Goal: Register for event/course

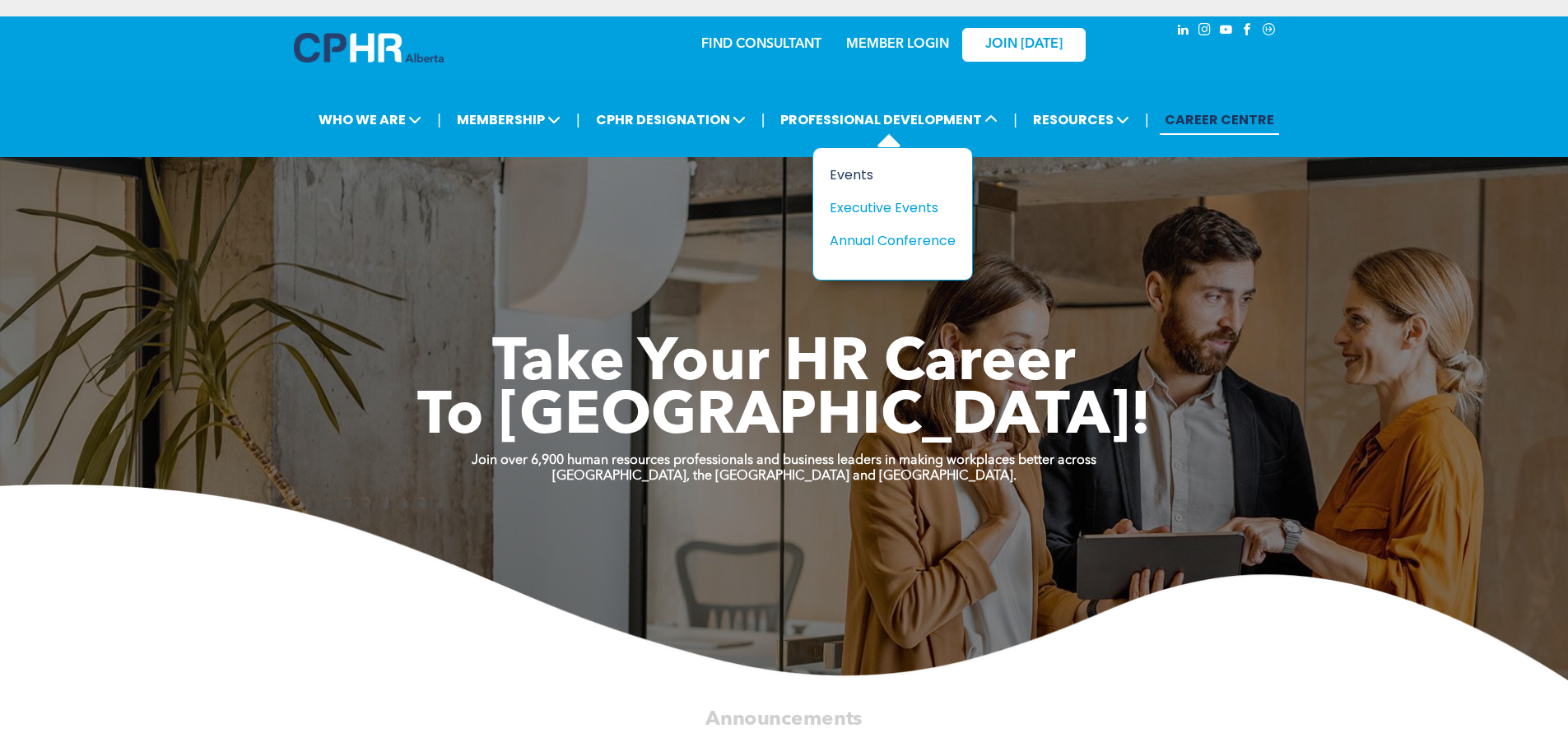
click at [865, 172] on div "Events" at bounding box center [886, 175] width 113 height 21
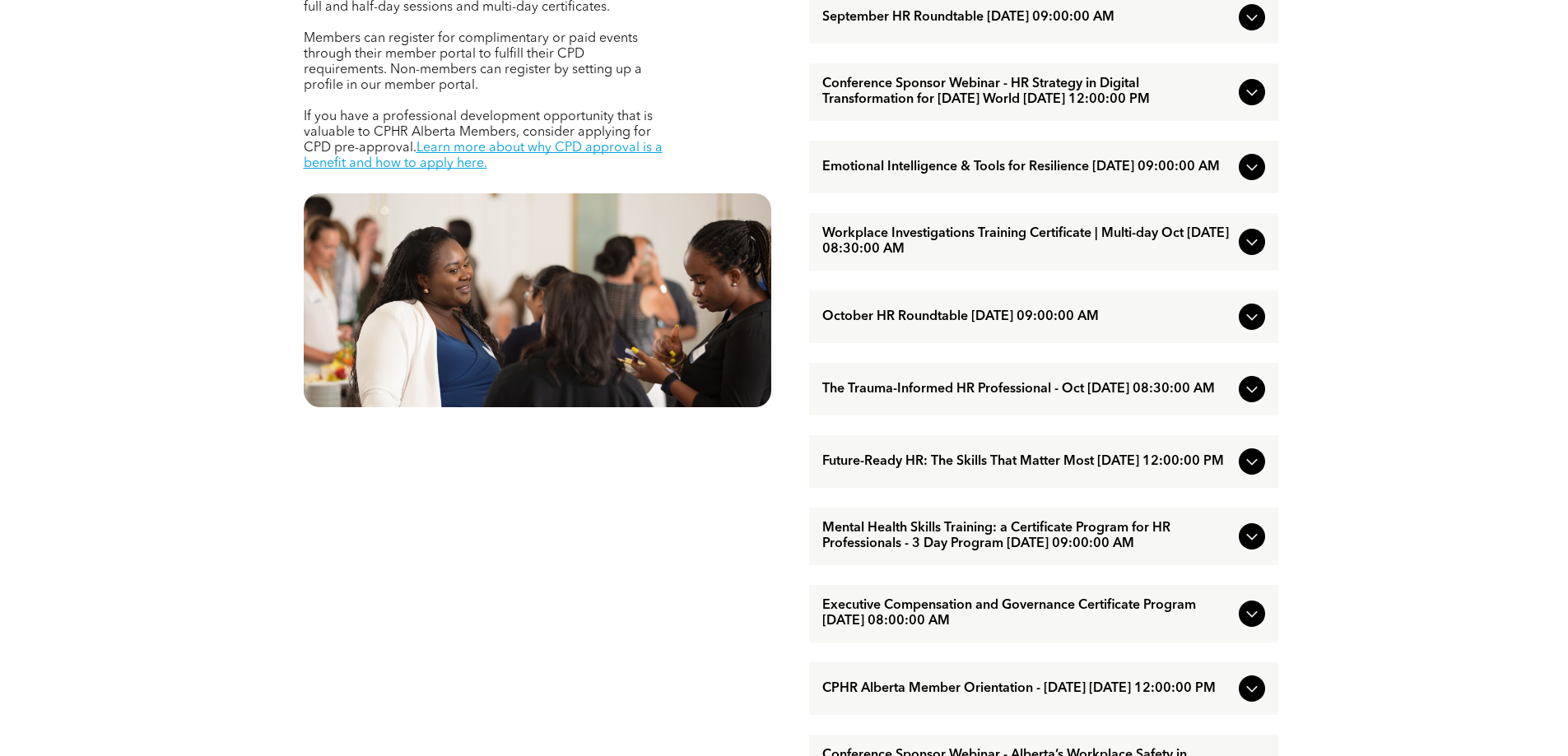
scroll to position [823, 0]
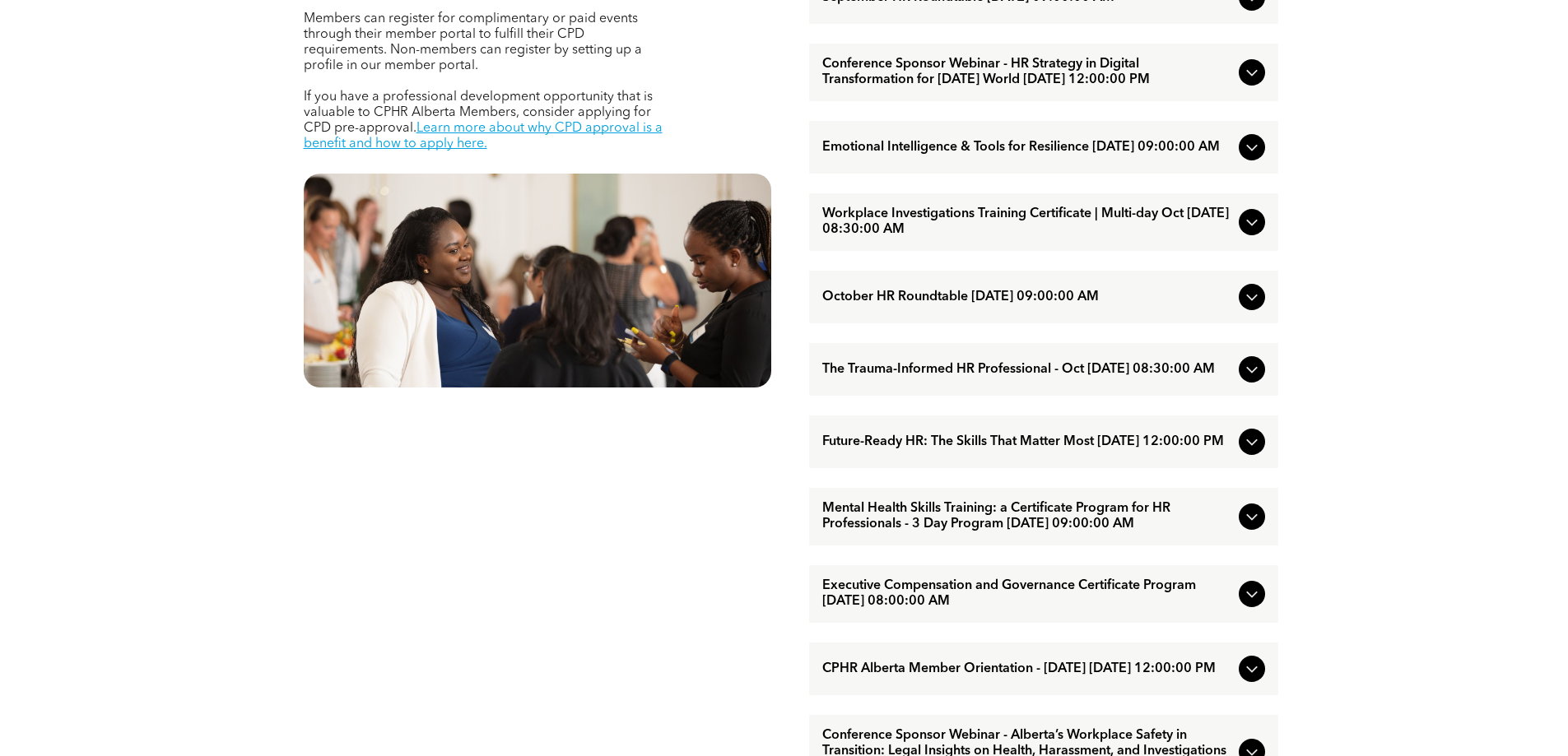
click at [1253, 452] on icon at bounding box center [1251, 442] width 20 height 20
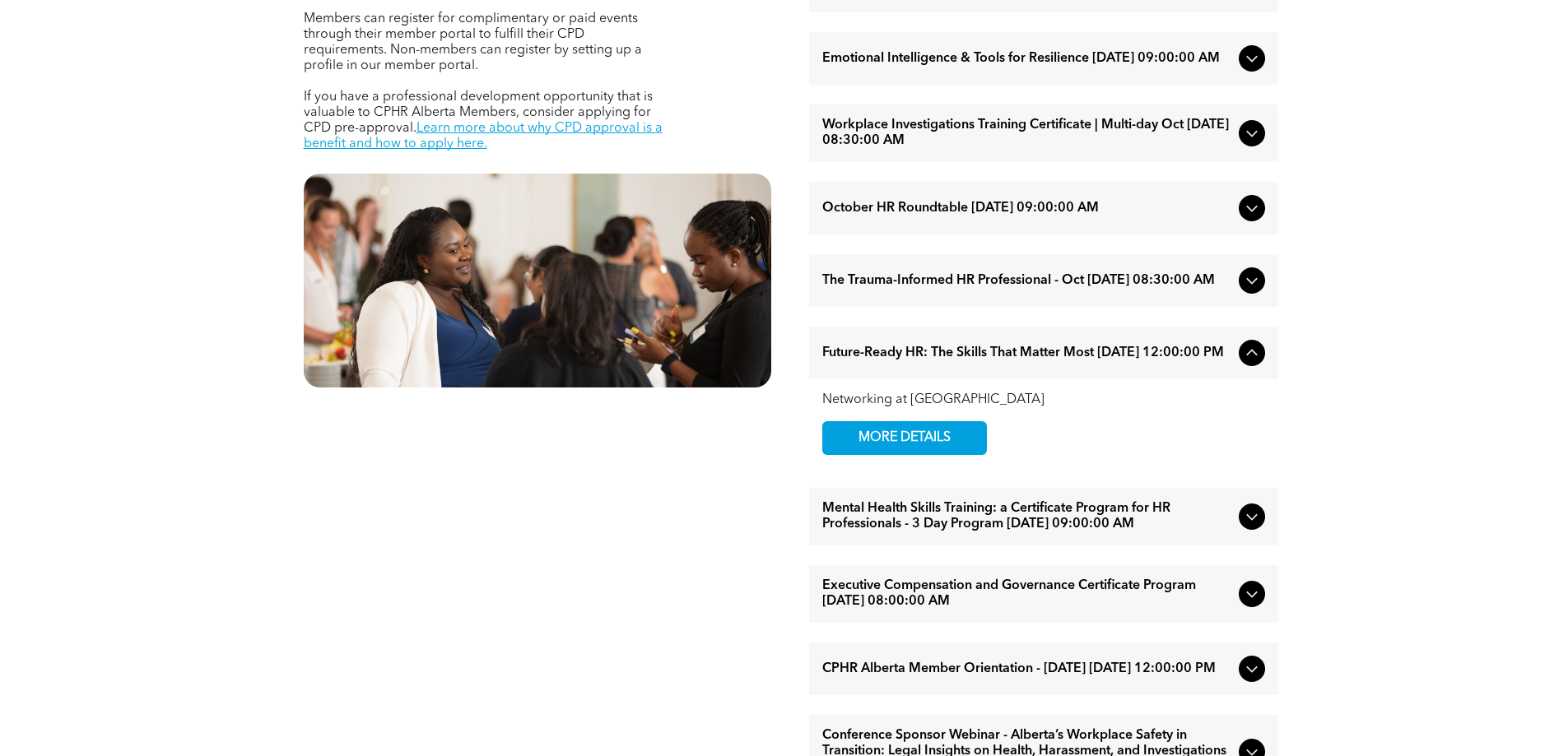
click at [1252, 363] on icon at bounding box center [1251, 353] width 20 height 20
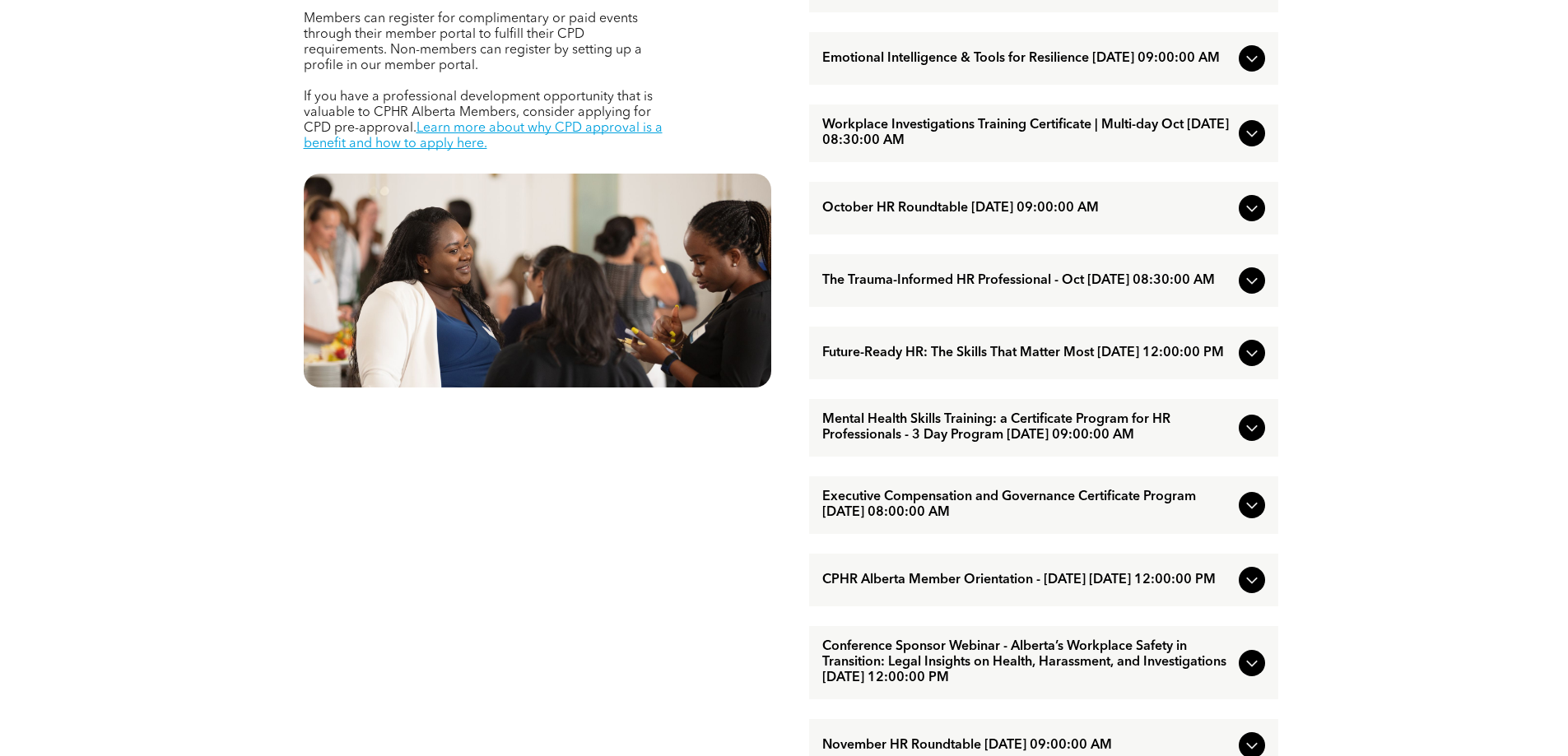
click at [1251, 363] on icon at bounding box center [1251, 353] width 20 height 20
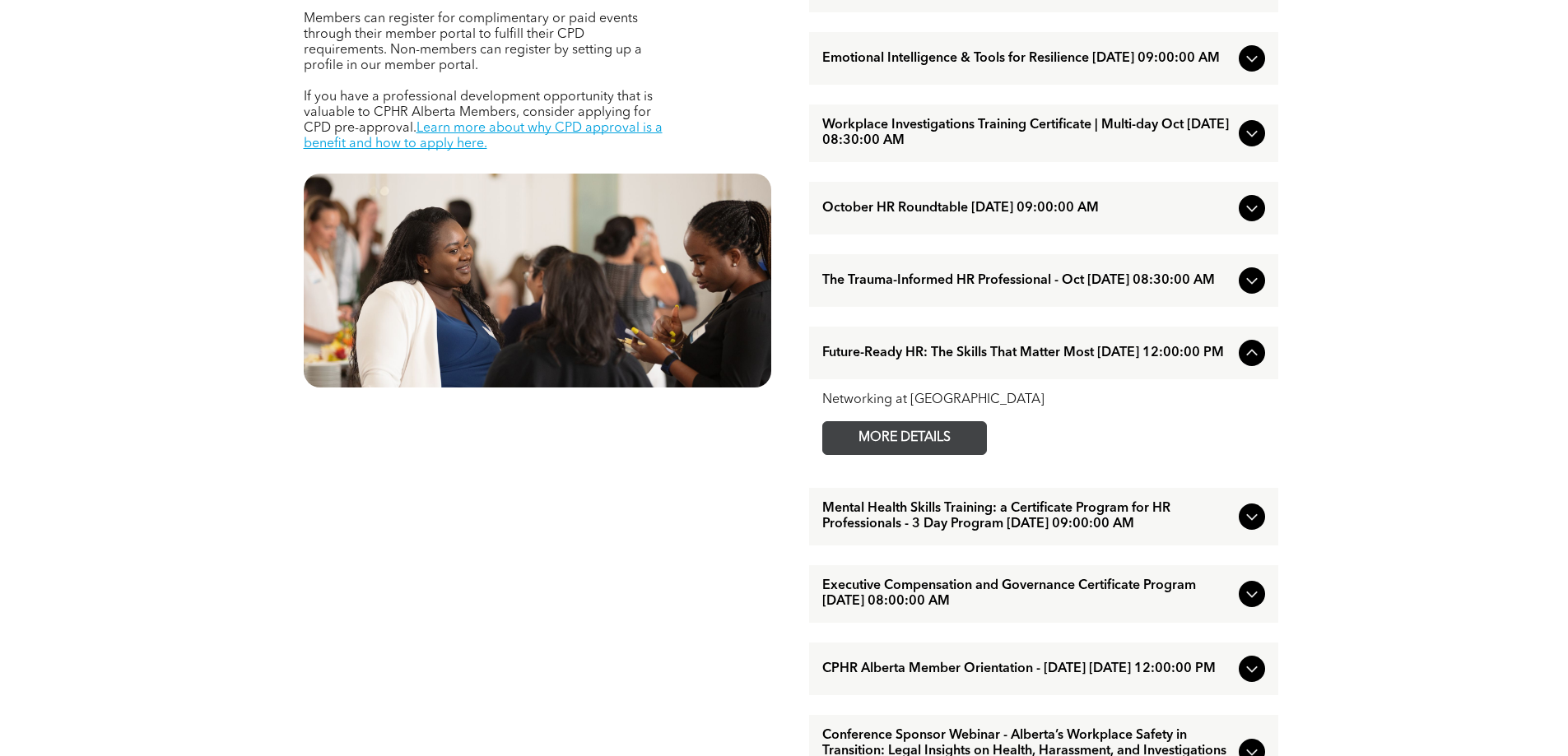
click at [898, 455] on span "MORE DETAILS" at bounding box center [904, 438] width 130 height 32
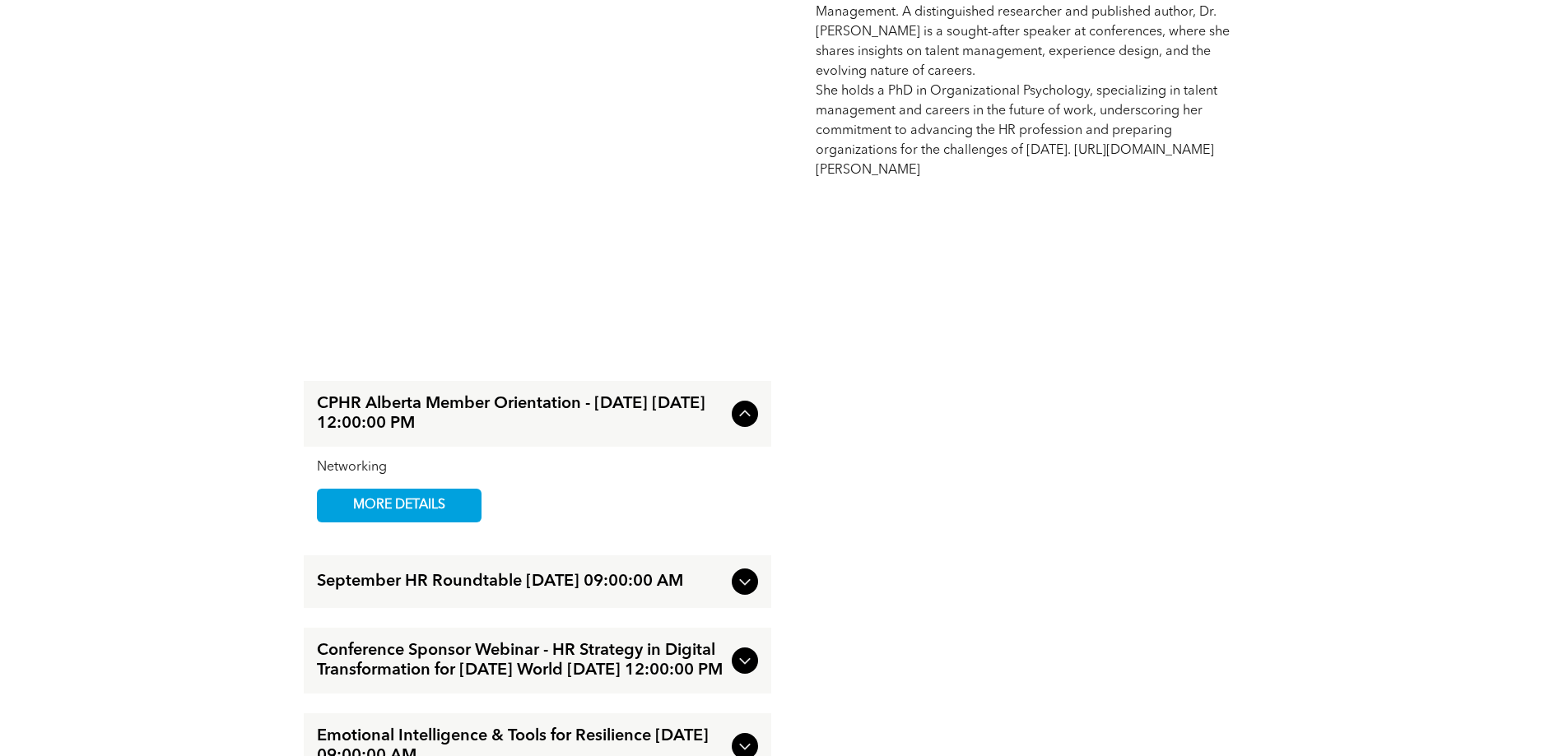
scroll to position [1646, 0]
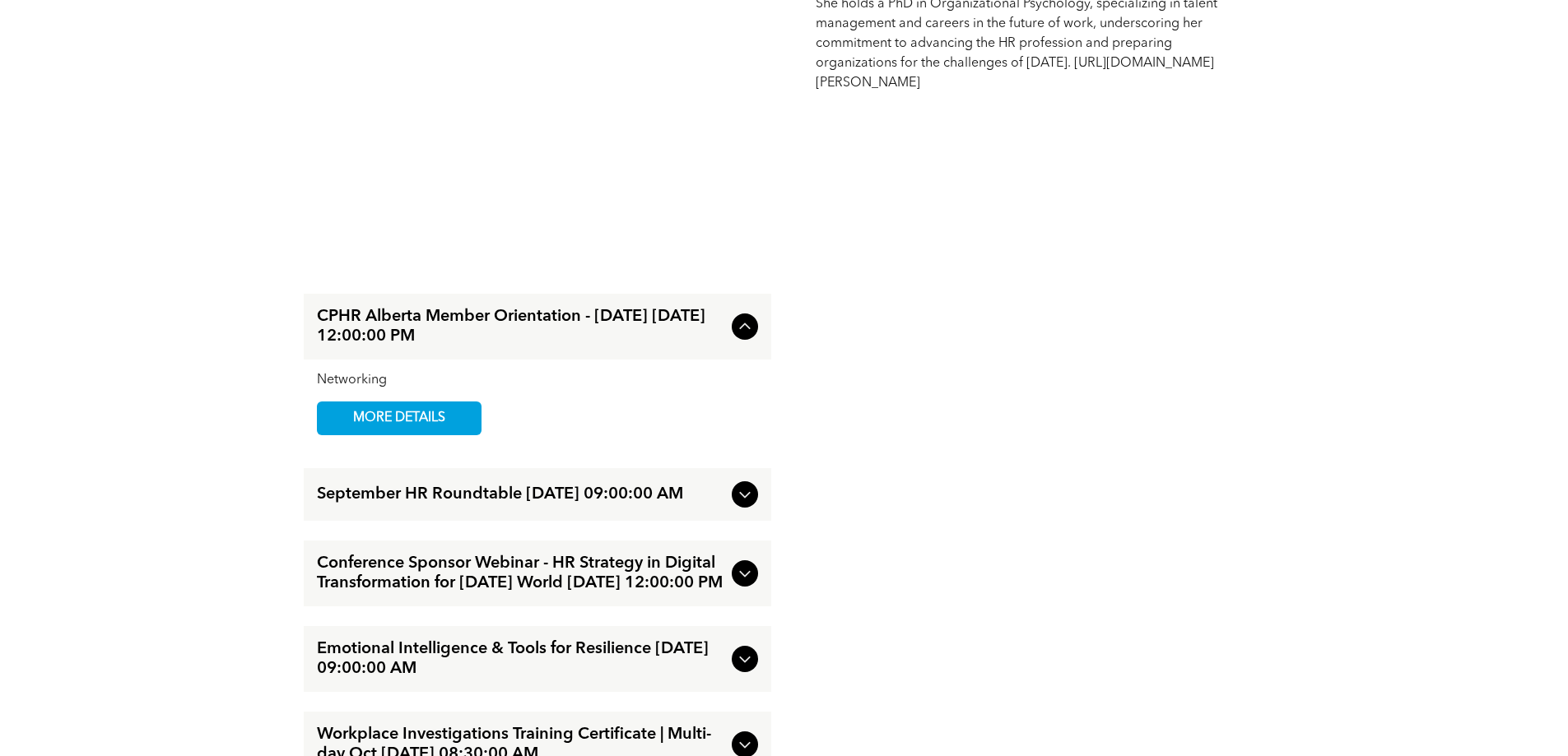
click at [737, 332] on icon at bounding box center [745, 327] width 20 height 20
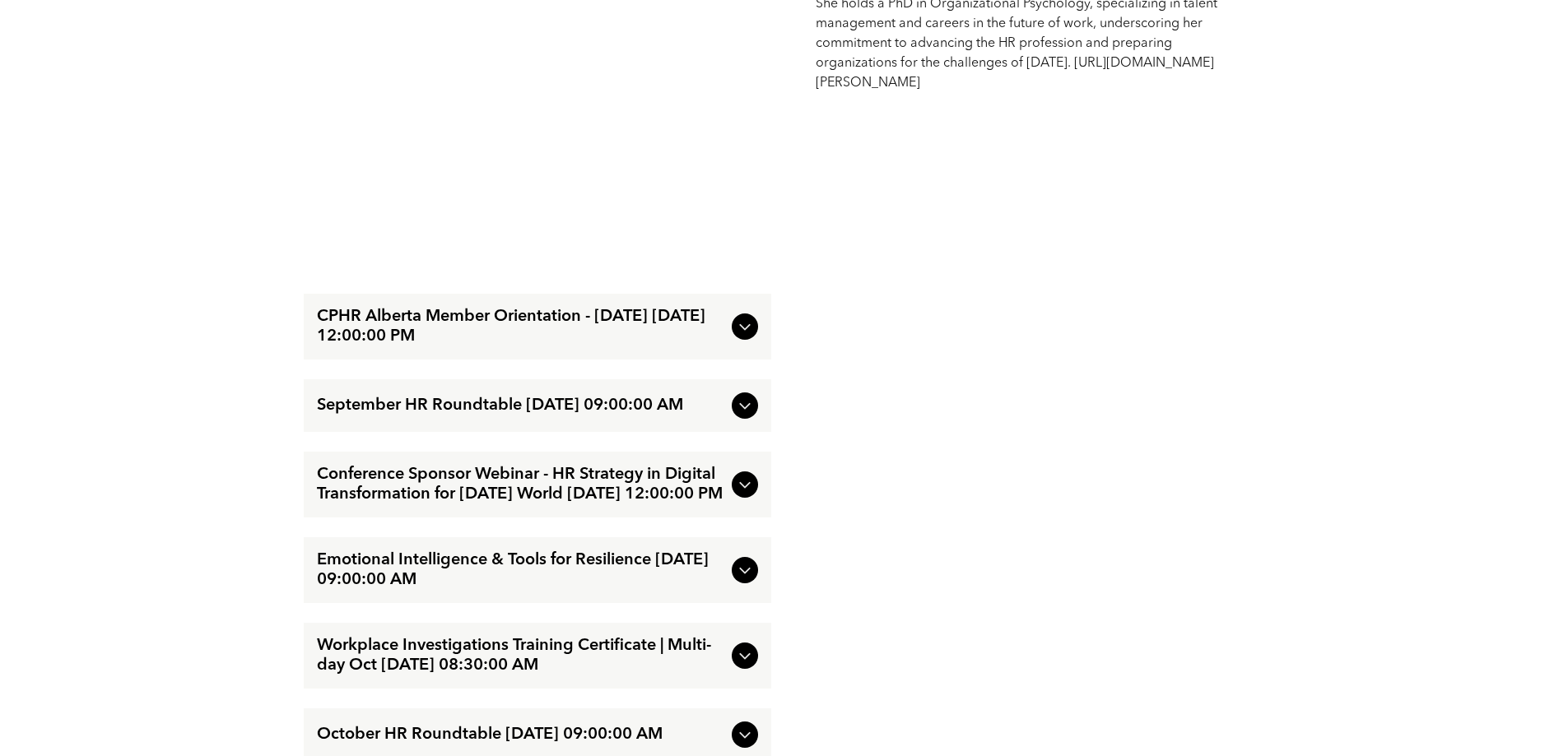
click at [737, 332] on icon at bounding box center [745, 327] width 20 height 20
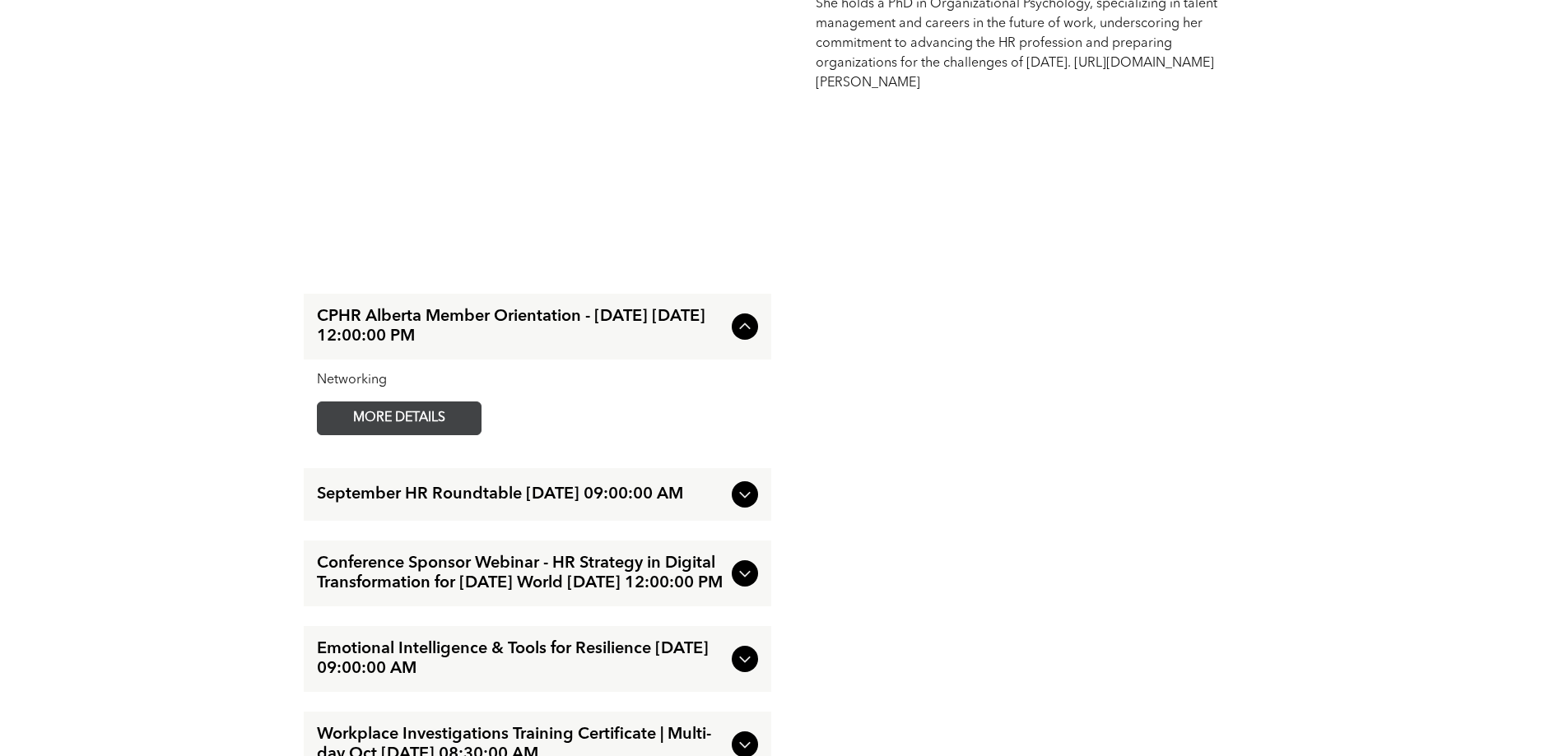
click at [431, 414] on span "MORE DETAILS" at bounding box center [399, 418] width 130 height 32
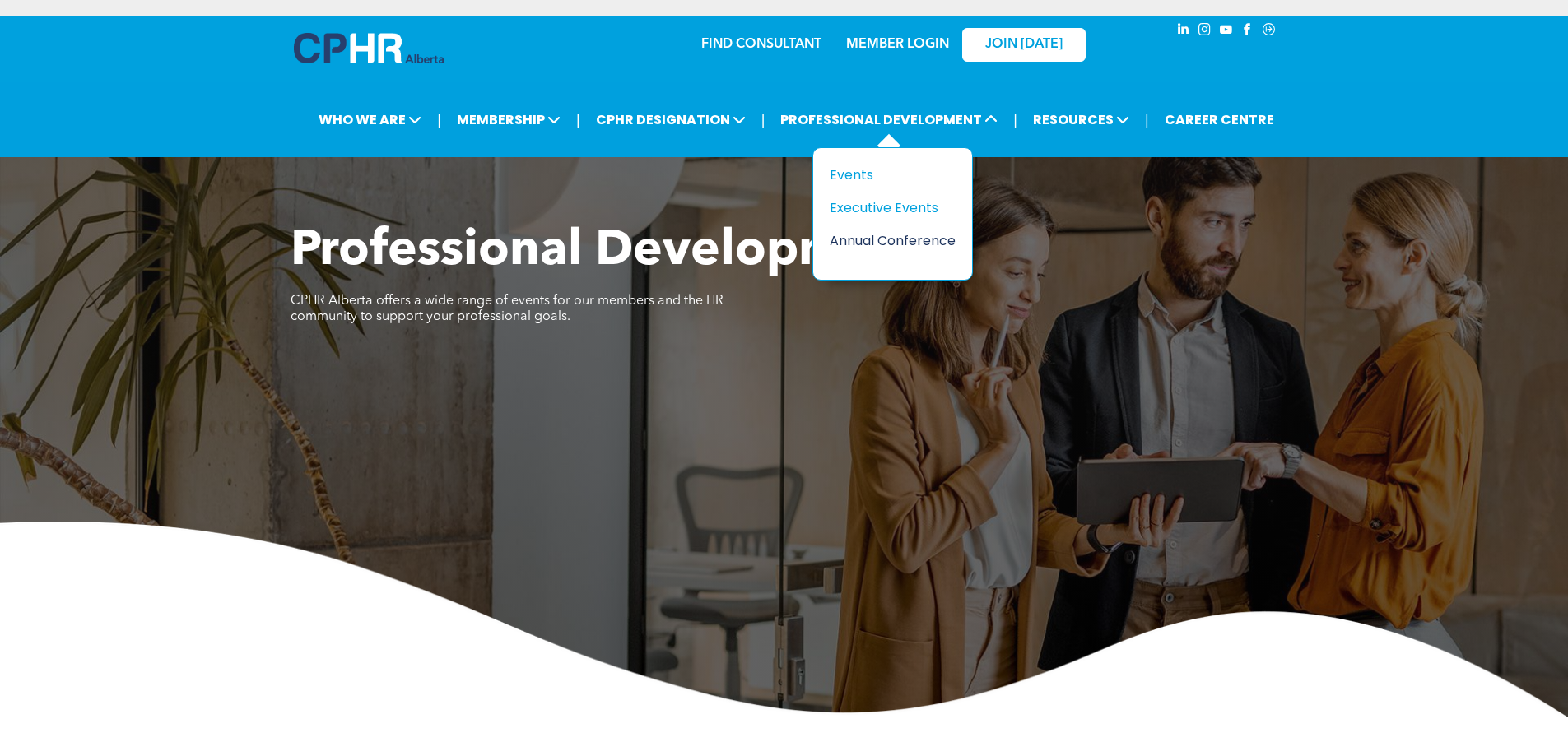
click at [888, 248] on div "Annual Conference" at bounding box center [886, 240] width 113 height 21
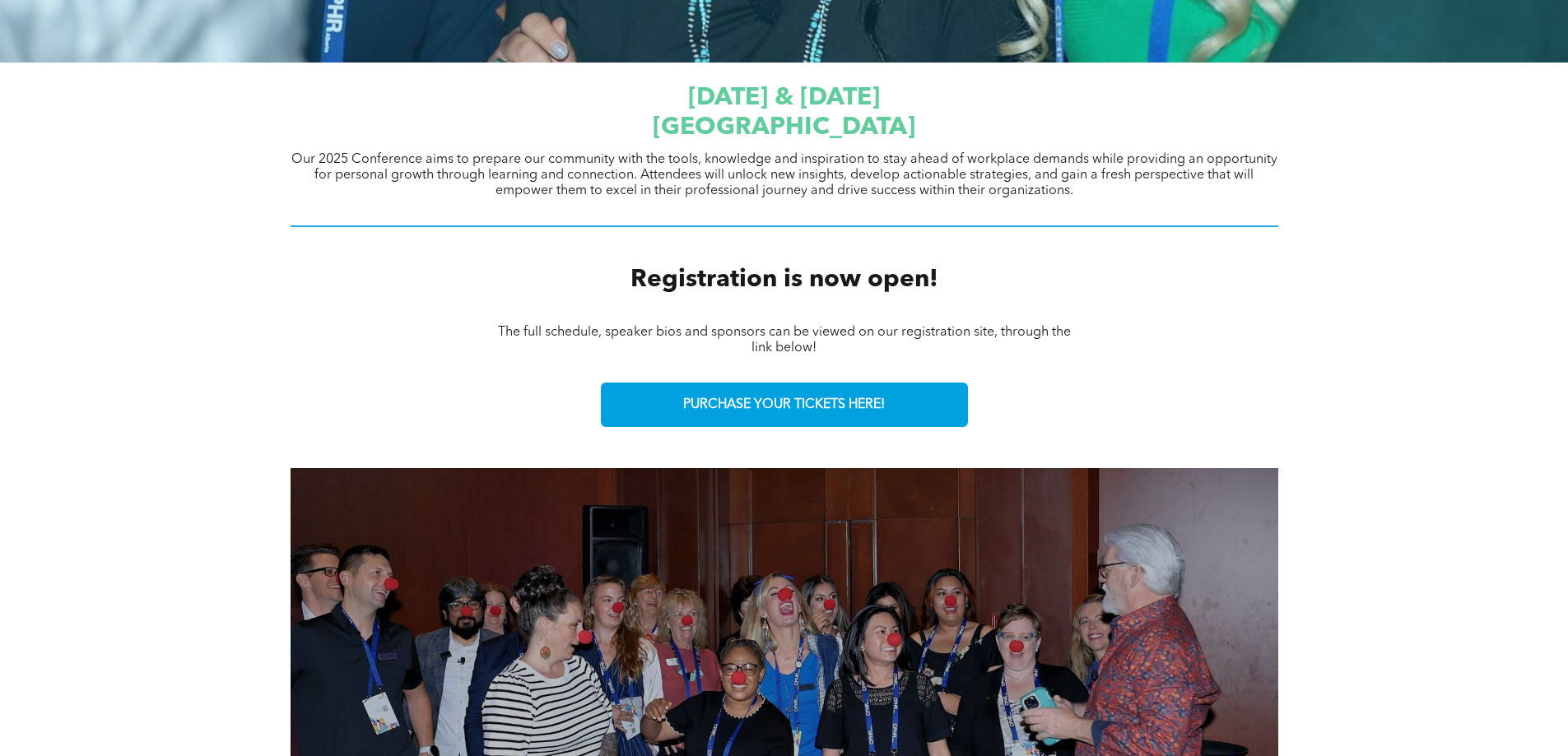
scroll to position [545, 0]
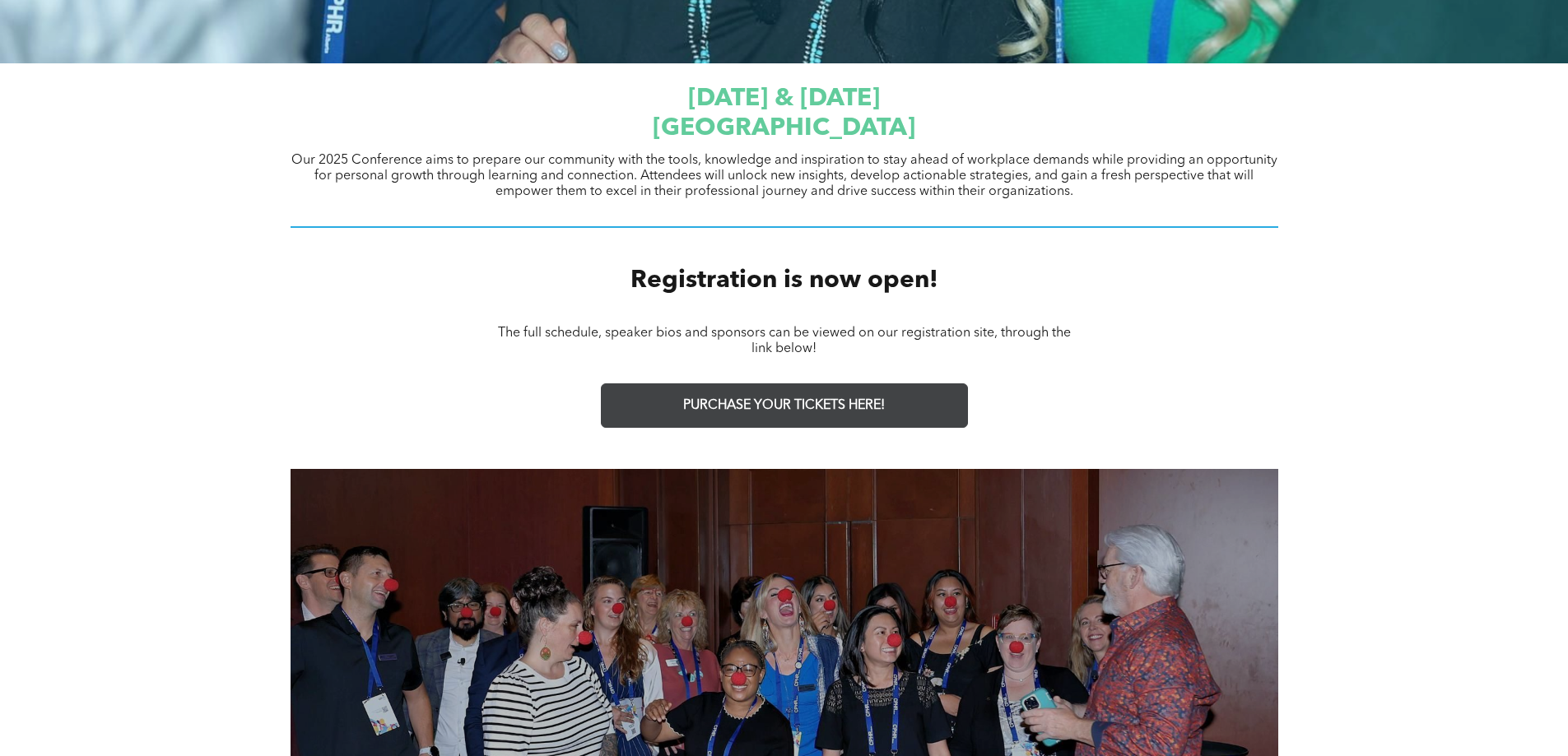
click at [816, 407] on span "PURCHASE YOUR TICKETS HERE!" at bounding box center [784, 406] width 202 height 16
